Goal: Navigation & Orientation: Find specific page/section

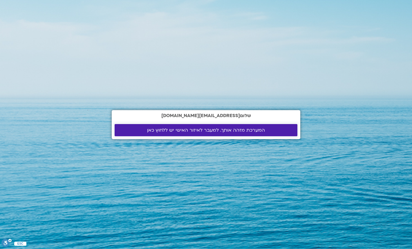
click at [213, 129] on span "המערכת מזהה אותך. למעבר לאיזור האישי יש ללחוץ כאן" at bounding box center [206, 130] width 118 height 5
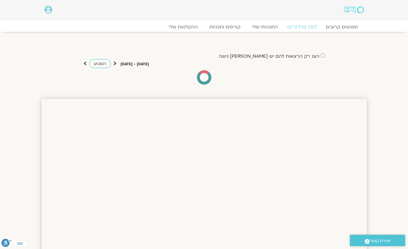
click at [301, 26] on link "לוח שידורים" at bounding box center [302, 27] width 44 height 7
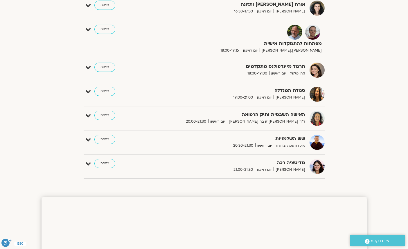
scroll to position [184, 0]
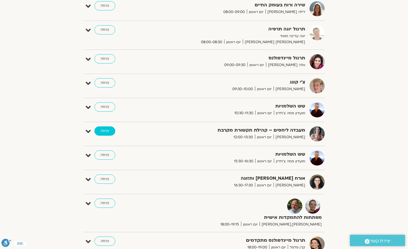
click at [103, 129] on link "כניסה" at bounding box center [104, 131] width 21 height 9
